Goal: Task Accomplishment & Management: Complete application form

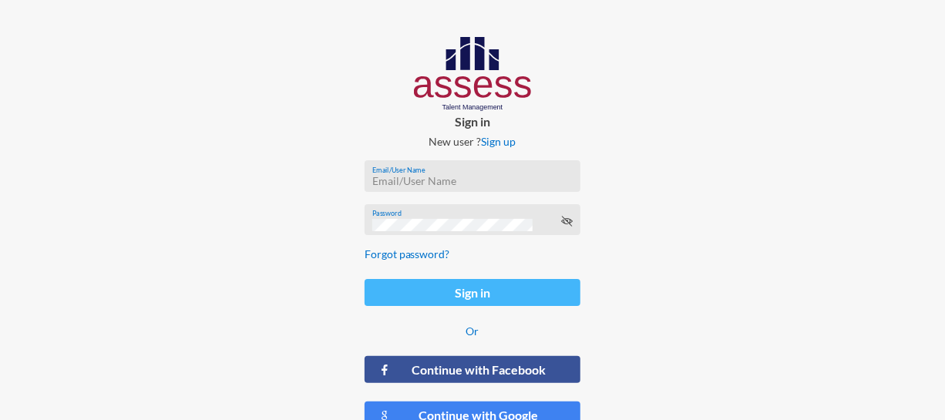
type input "MahmoudSadek"
click at [466, 286] on button "Sign in" at bounding box center [472, 292] width 217 height 27
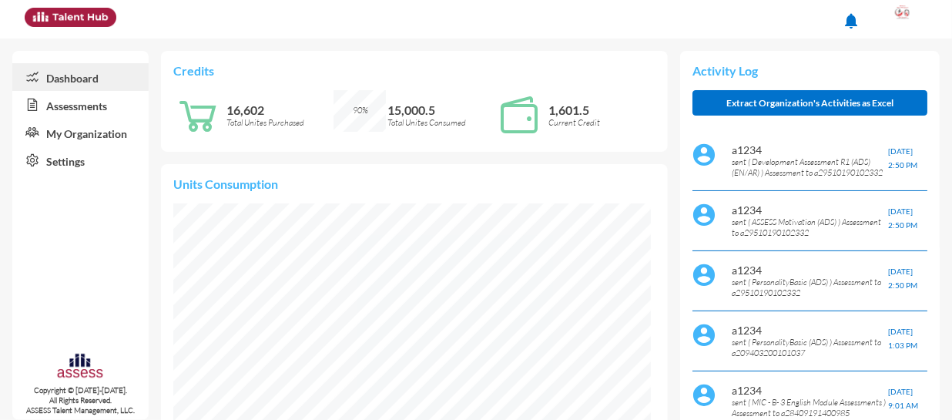
scroll to position [239, 478]
click at [102, 112] on link "Assessments" at bounding box center [80, 105] width 136 height 28
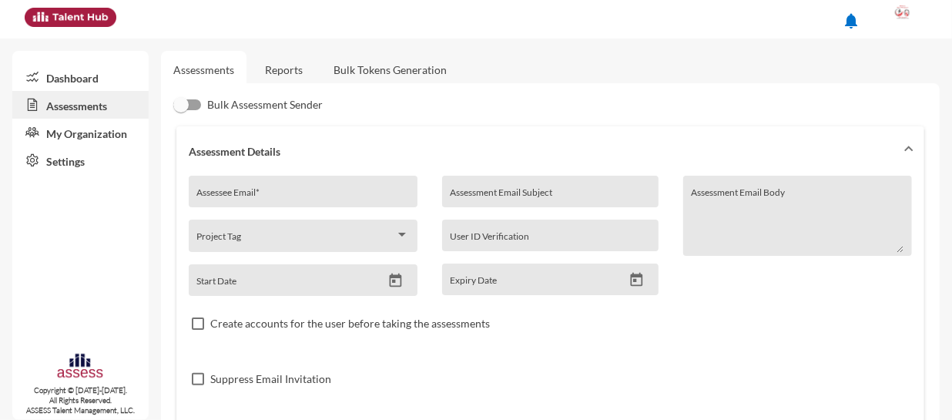
click at [97, 77] on link "Dashboard" at bounding box center [80, 77] width 136 height 28
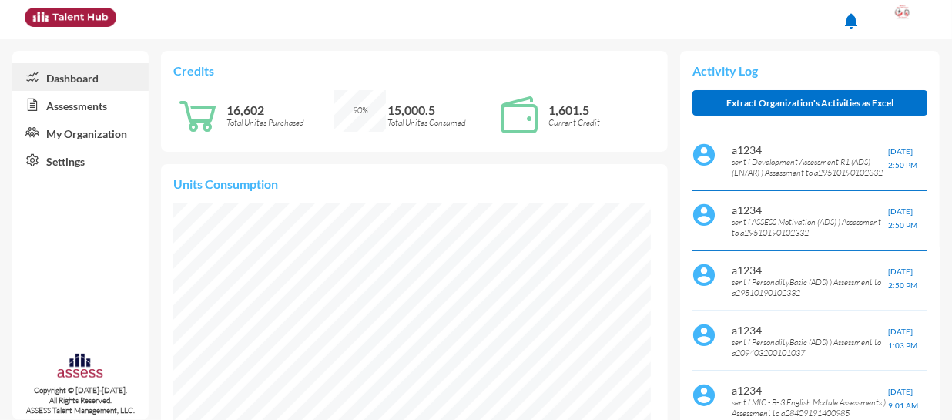
scroll to position [107, 227]
click at [79, 103] on link "Assessments" at bounding box center [80, 105] width 136 height 28
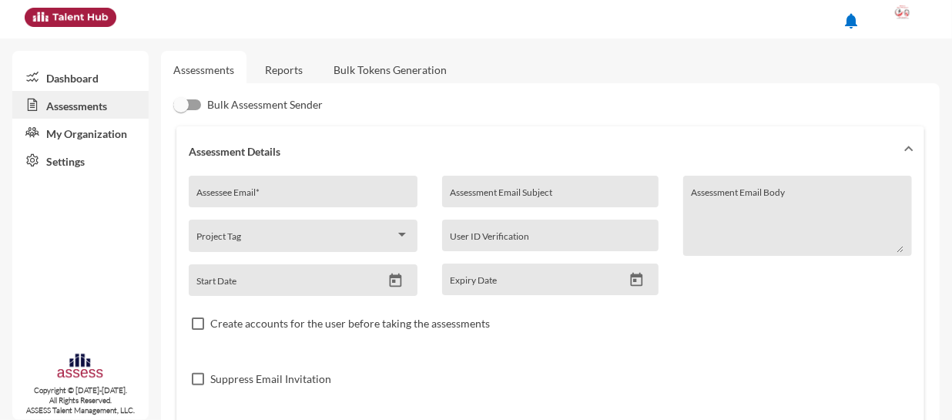
click at [280, 68] on link "Reports" at bounding box center [284, 70] width 62 height 38
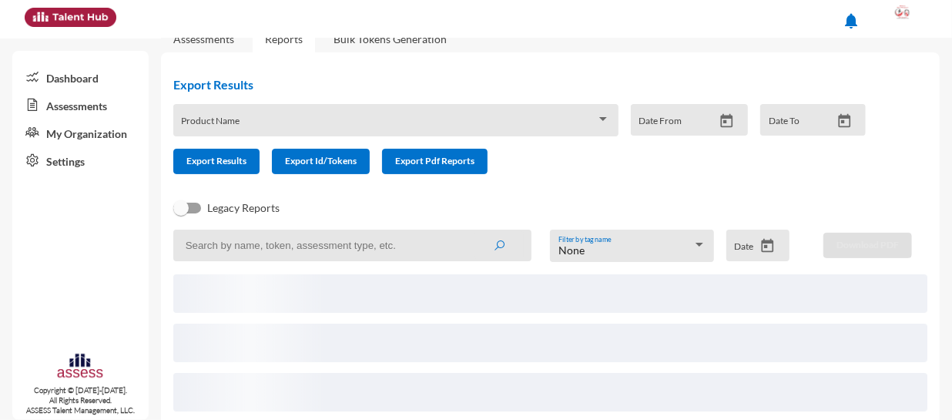
scroll to position [52, 0]
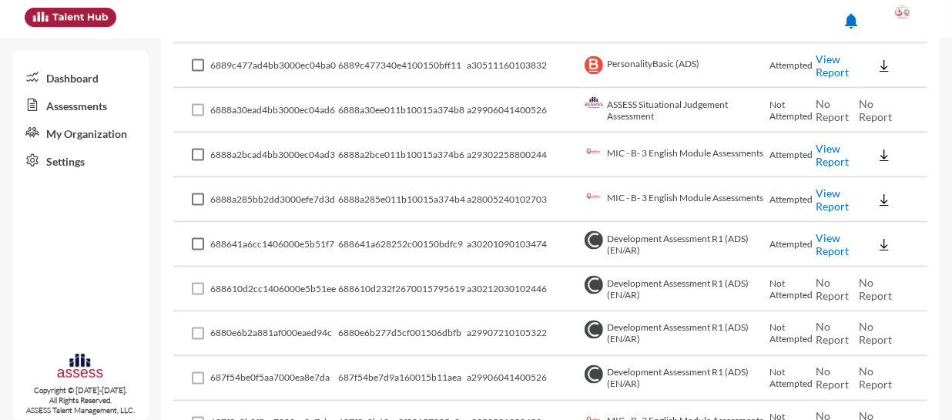
scroll to position [1039, 0]
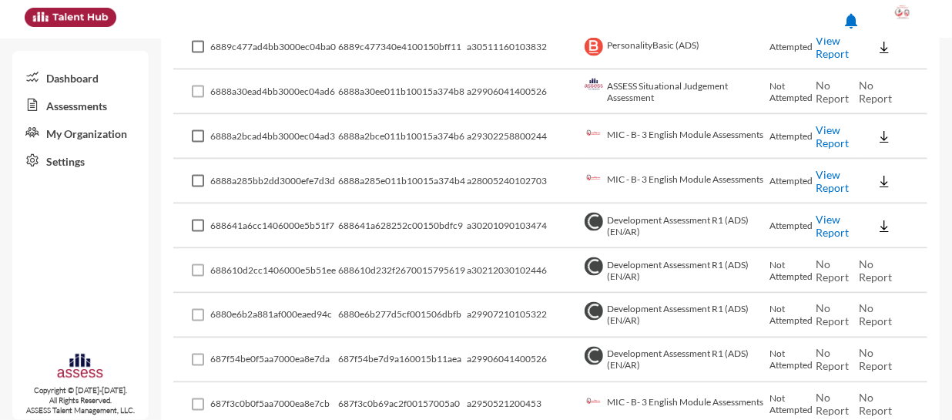
click at [821, 220] on link "View Report" at bounding box center [832, 226] width 33 height 26
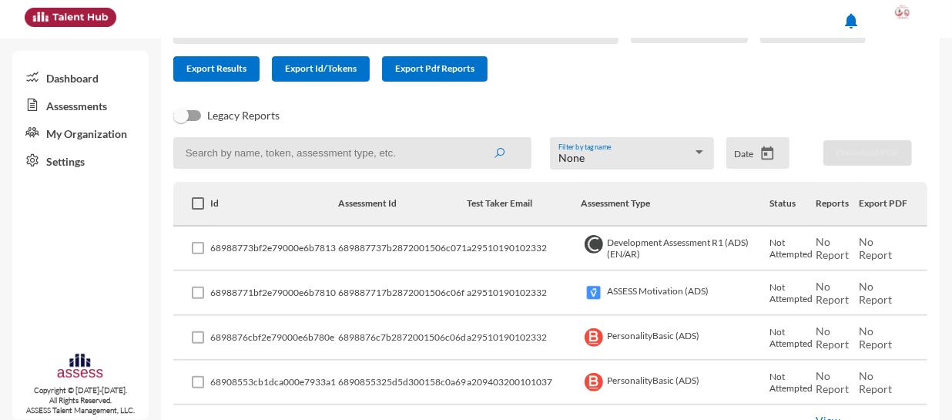
scroll to position [0, 0]
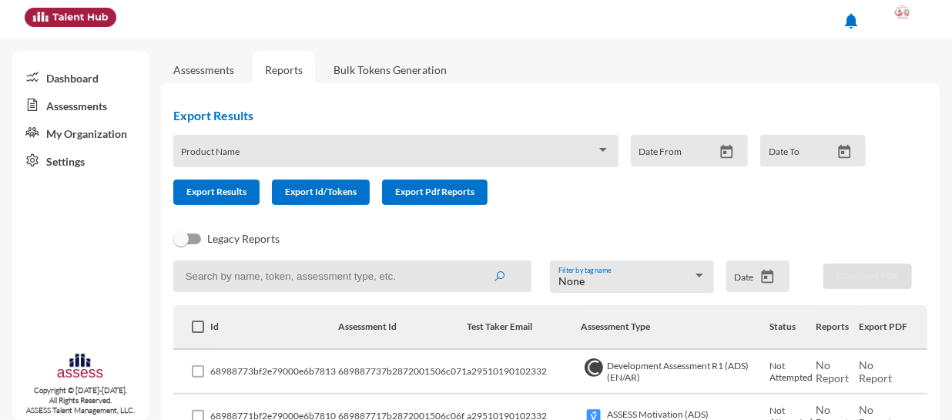
click at [218, 70] on link "Assessments" at bounding box center [203, 69] width 61 height 13
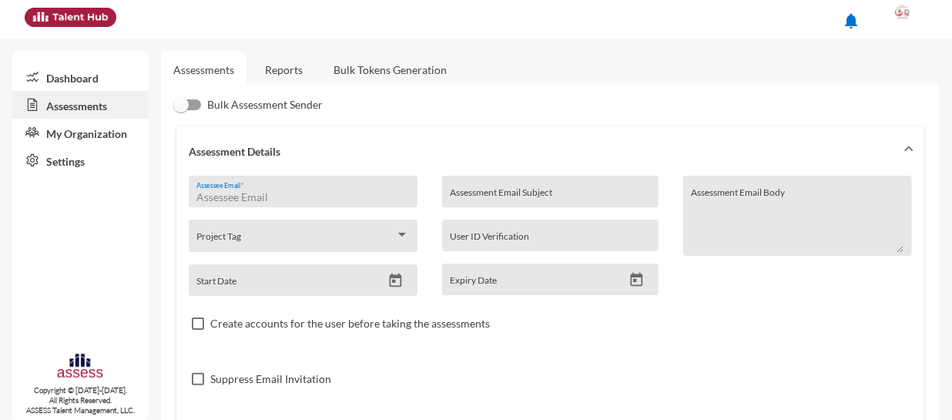
click at [297, 196] on input "Assessee Email *" at bounding box center [302, 197] width 213 height 12
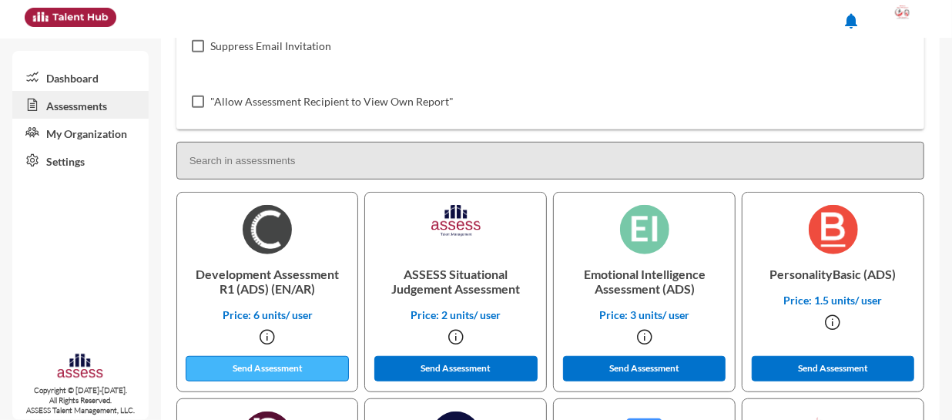
type input "neveensadek6@gmail.com"
click at [247, 367] on button "Send Assessment" at bounding box center [267, 368] width 163 height 25
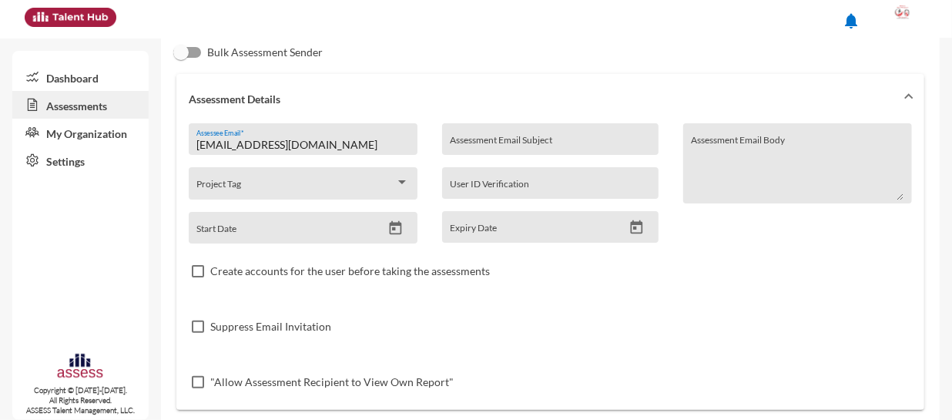
scroll to position [23, 0]
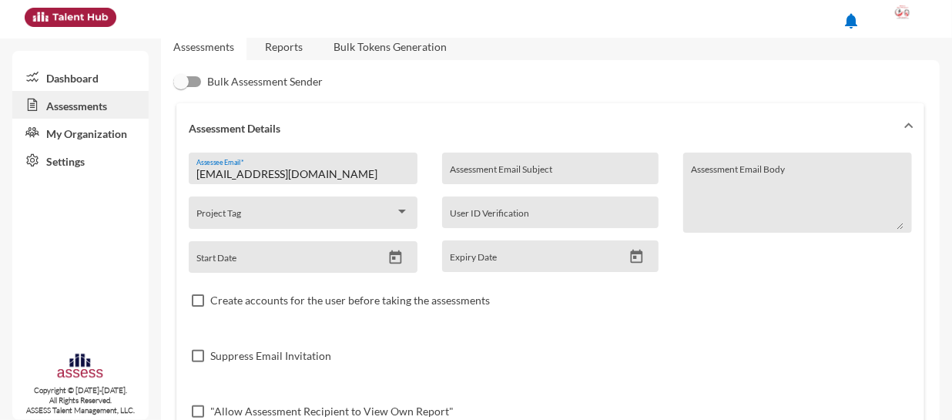
click at [279, 46] on link "Reports" at bounding box center [284, 47] width 62 height 38
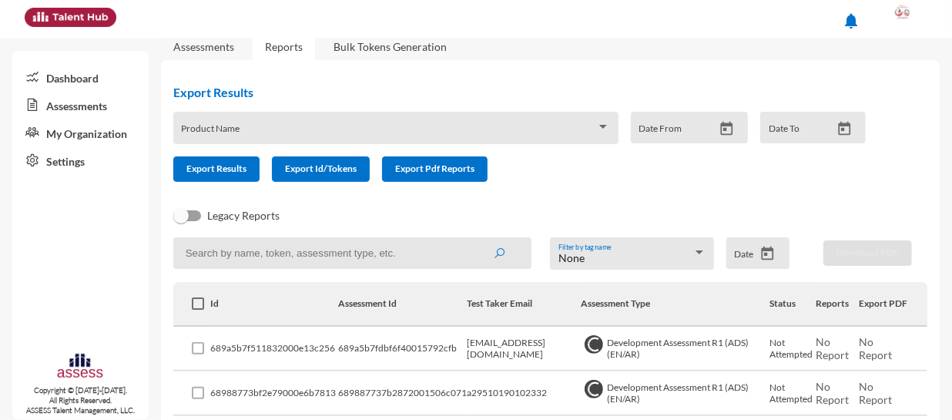
click at [248, 254] on input at bounding box center [352, 253] width 358 height 32
type input "neveen"
click at [475, 239] on button "submit" at bounding box center [499, 253] width 49 height 28
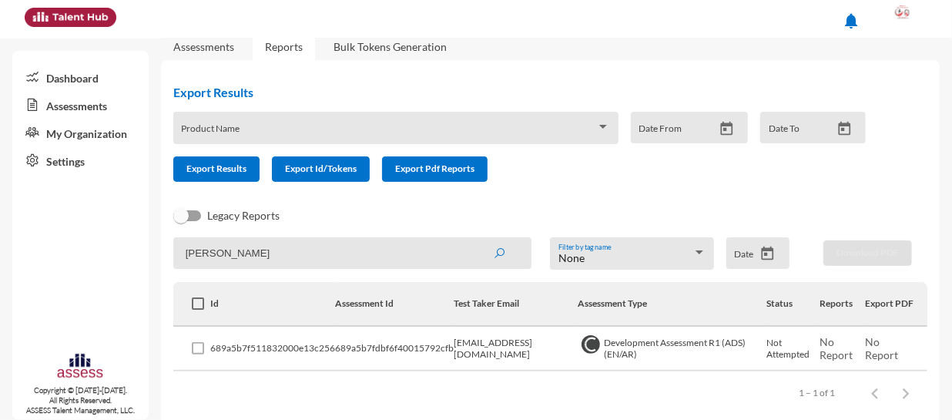
click at [767, 360] on td "Not Attempted" at bounding box center [793, 349] width 53 height 45
click at [208, 50] on link "Assessments" at bounding box center [203, 46] width 61 height 13
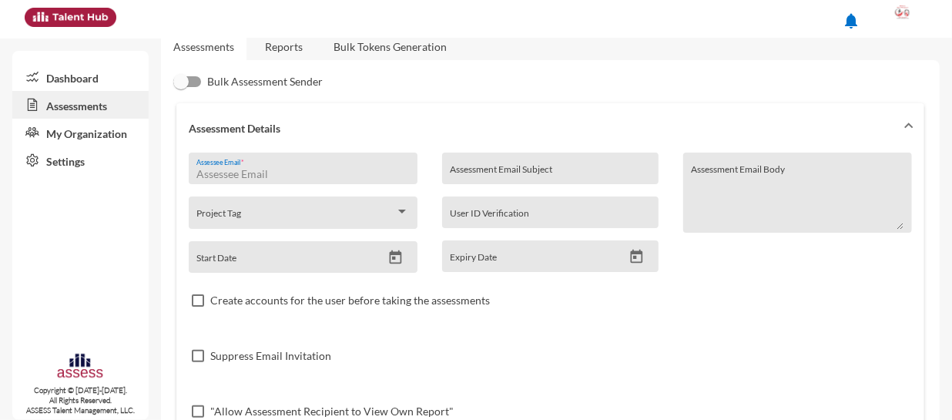
click at [288, 172] on input "Assessee Email *" at bounding box center [302, 174] width 213 height 12
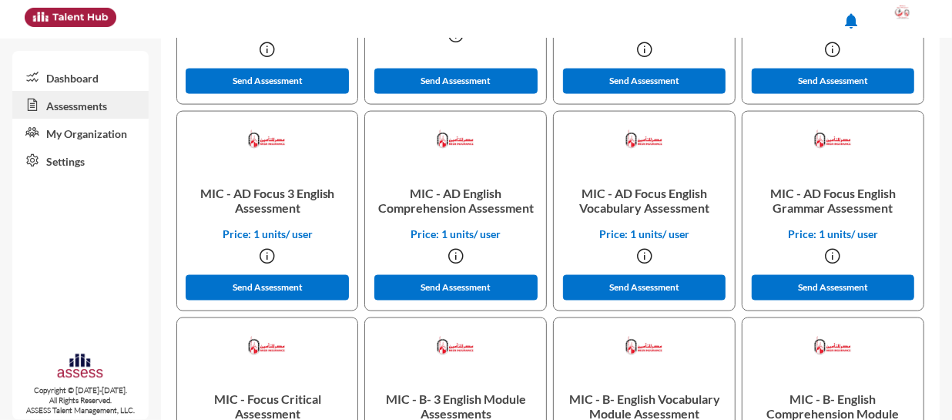
scroll to position [1022, 0]
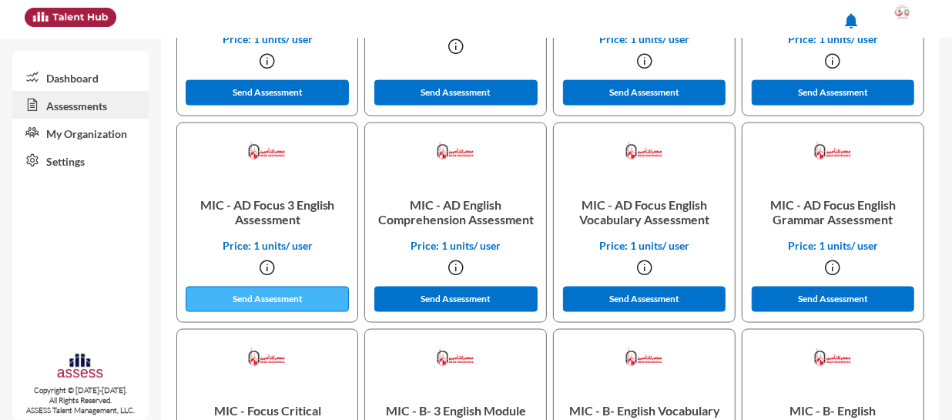
type input "neveensadek6@gmail.com"
click at [290, 298] on button "Send Assessment" at bounding box center [267, 299] width 163 height 25
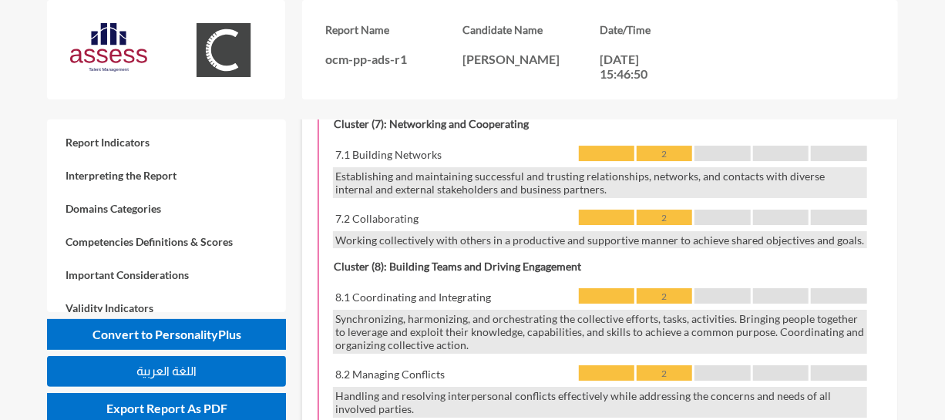
scroll to position [31, 0]
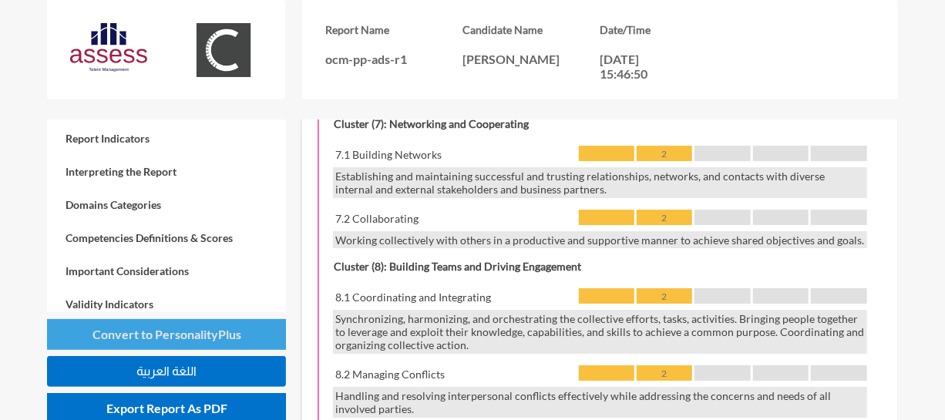
click at [189, 331] on span "Convert to PersonalityPlus" at bounding box center [166, 334] width 149 height 15
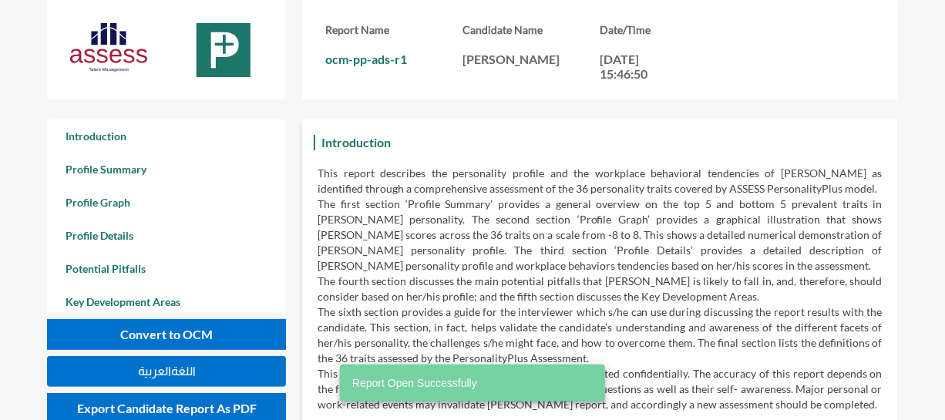
scroll to position [419, 945]
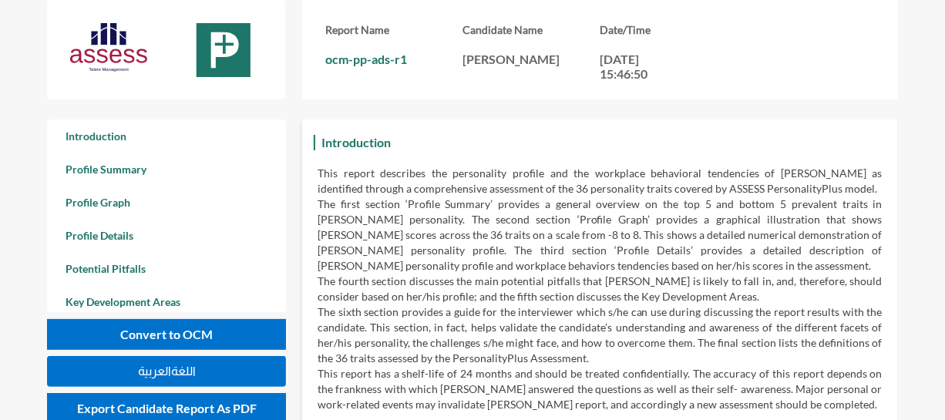
click at [451, 185] on p "This report describes the personality profile and the workplace behavioral tend…" at bounding box center [599, 181] width 564 height 31
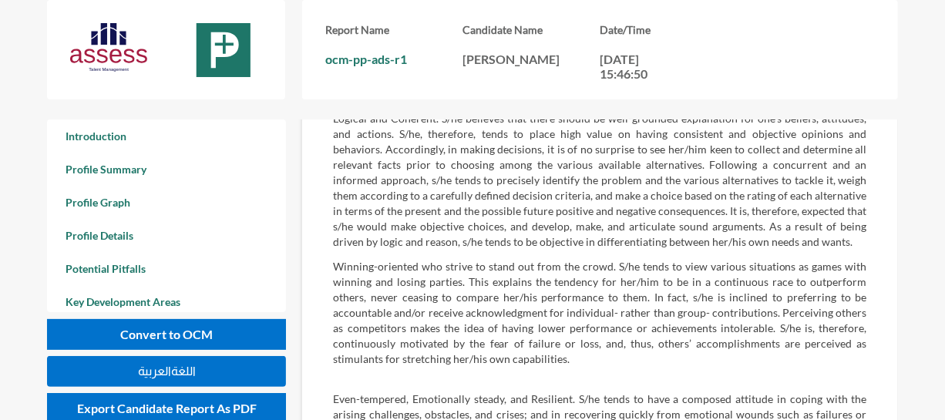
scroll to position [2073, 0]
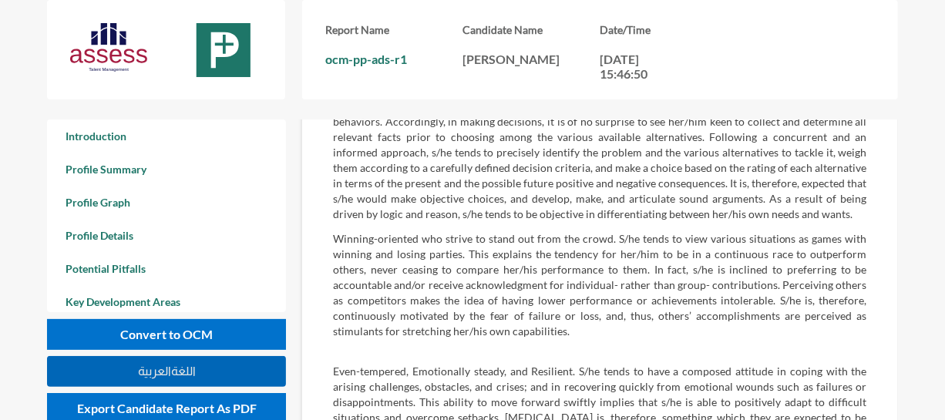
click at [180, 378] on button "اللغةالعربية" at bounding box center [166, 371] width 239 height 31
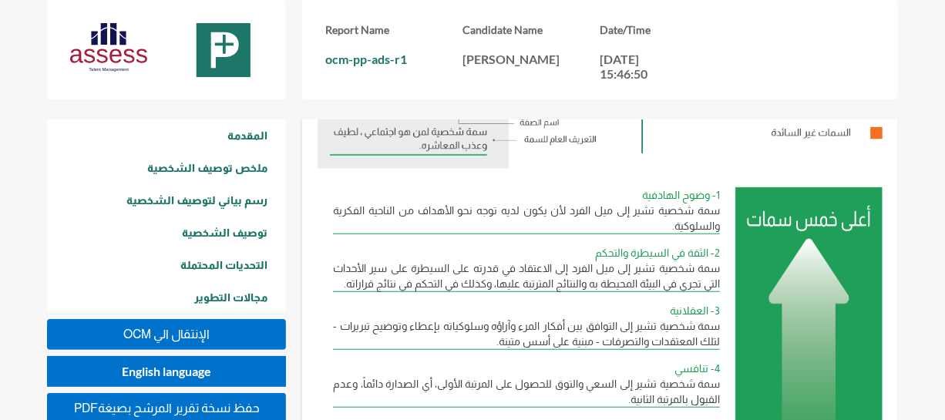
scroll to position [733, 0]
